Goal: Find contact information: Find contact information

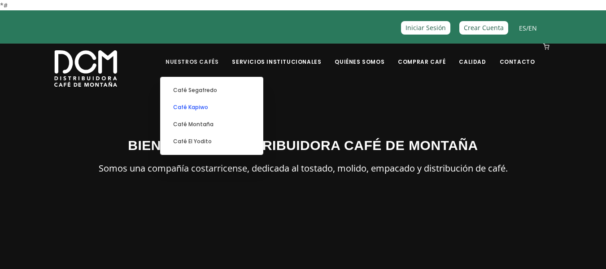
click at [222, 108] on link "Café Kapiwo" at bounding box center [211, 107] width 93 height 17
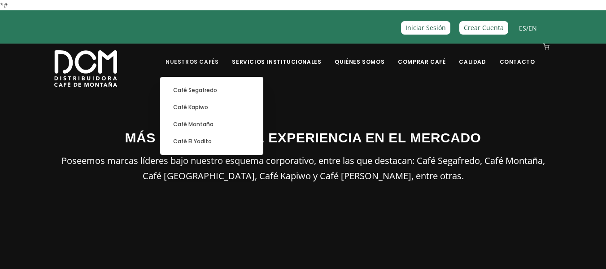
click at [222, 55] on link "Nuestros Cafés" at bounding box center [192, 54] width 64 height 21
click at [223, 124] on link "Café Montaña" at bounding box center [211, 124] width 93 height 17
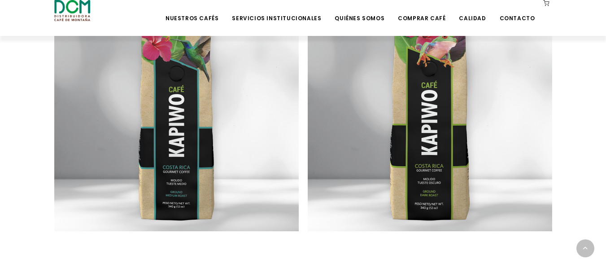
scroll to position [693, 0]
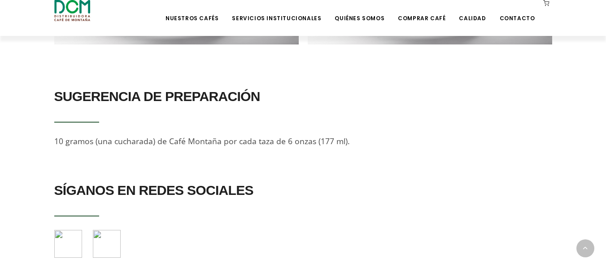
scroll to position [806, 0]
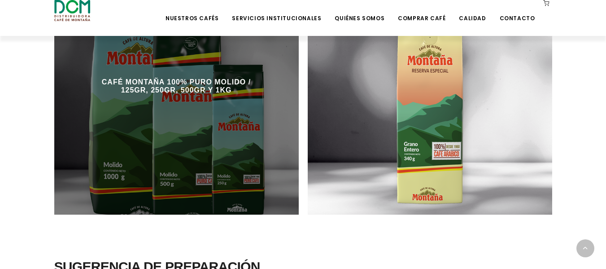
click at [223, 98] on div at bounding box center [176, 92] width 245 height 245
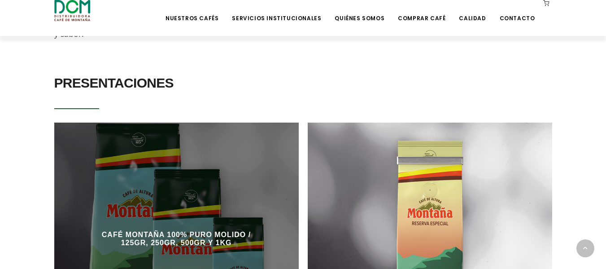
scroll to position [483, 0]
click at [196, 128] on div at bounding box center [176, 245] width 245 height 245
click at [186, 232] on div "CAFÉ MONTAÑA 100% PURO MOLIDO / 125GR, 250GR, 500GR Y 1KG" at bounding box center [176, 240] width 171 height 36
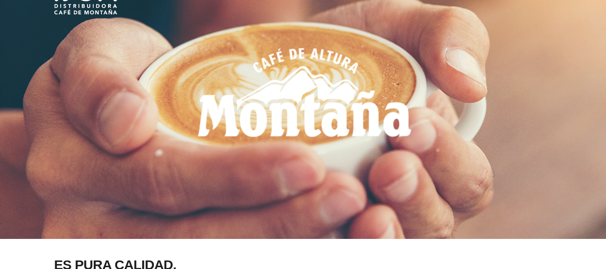
scroll to position [0, 0]
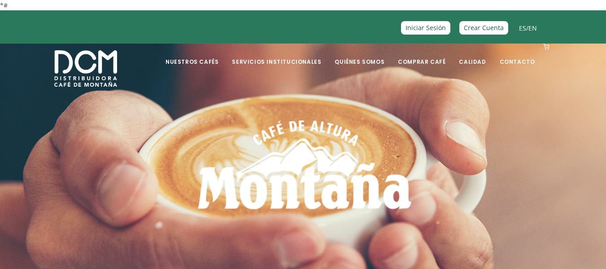
click at [546, 48] on icon at bounding box center [546, 47] width 6 height 6
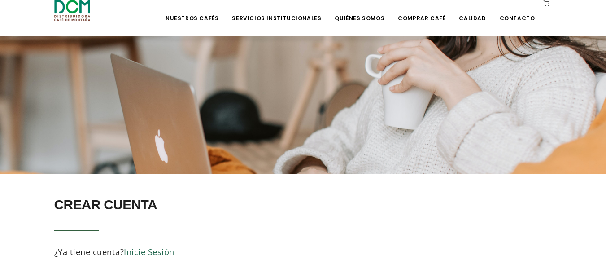
scroll to position [43, 0]
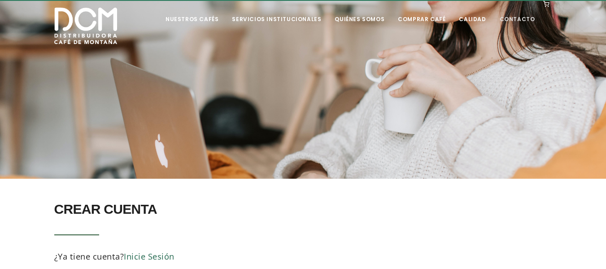
click at [521, 25] on li "Contacto" at bounding box center [517, 19] width 46 height 36
click at [516, 19] on link "Contacto" at bounding box center [517, 12] width 46 height 21
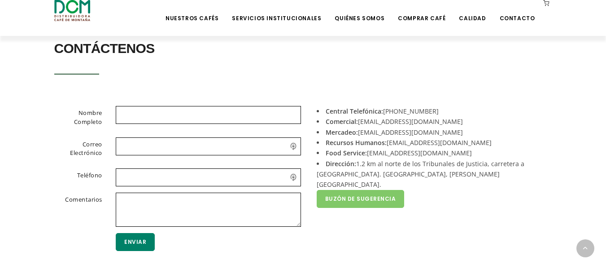
scroll to position [198, 0]
click at [388, 126] on li "Comercial: [EMAIL_ADDRESS][DOMAIN_NAME]" at bounding box center [431, 122] width 229 height 10
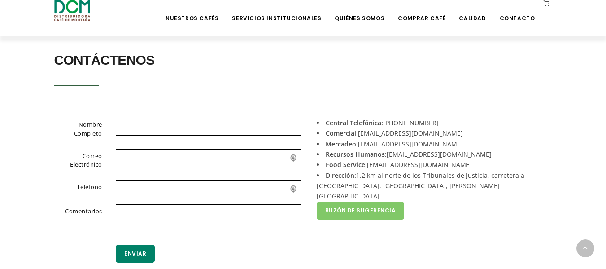
scroll to position [187, 0]
drag, startPoint x: 417, startPoint y: 135, endPoint x: 360, endPoint y: 138, distance: 57.1
click at [360, 138] on li "Comercial: [EMAIL_ADDRESS][DOMAIN_NAME]" at bounding box center [431, 133] width 229 height 10
copy li "[EMAIL_ADDRESS][DOMAIN_NAME]"
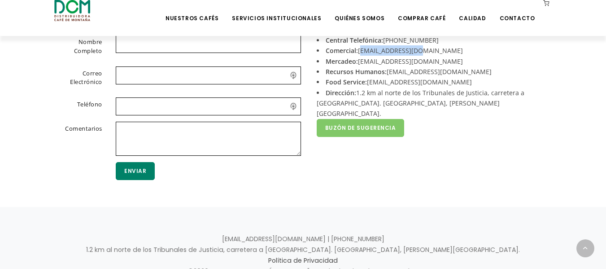
scroll to position [270, 0]
click at [365, 186] on div "Central Telefónica: [PHONE_NUMBER] Comercial: [EMAIL_ADDRESS][DOMAIN_NAME] Merc…" at bounding box center [431, 112] width 256 height 154
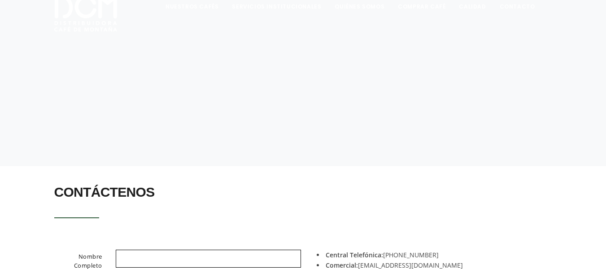
scroll to position [0, 0]
